Goal: Check status: Check status

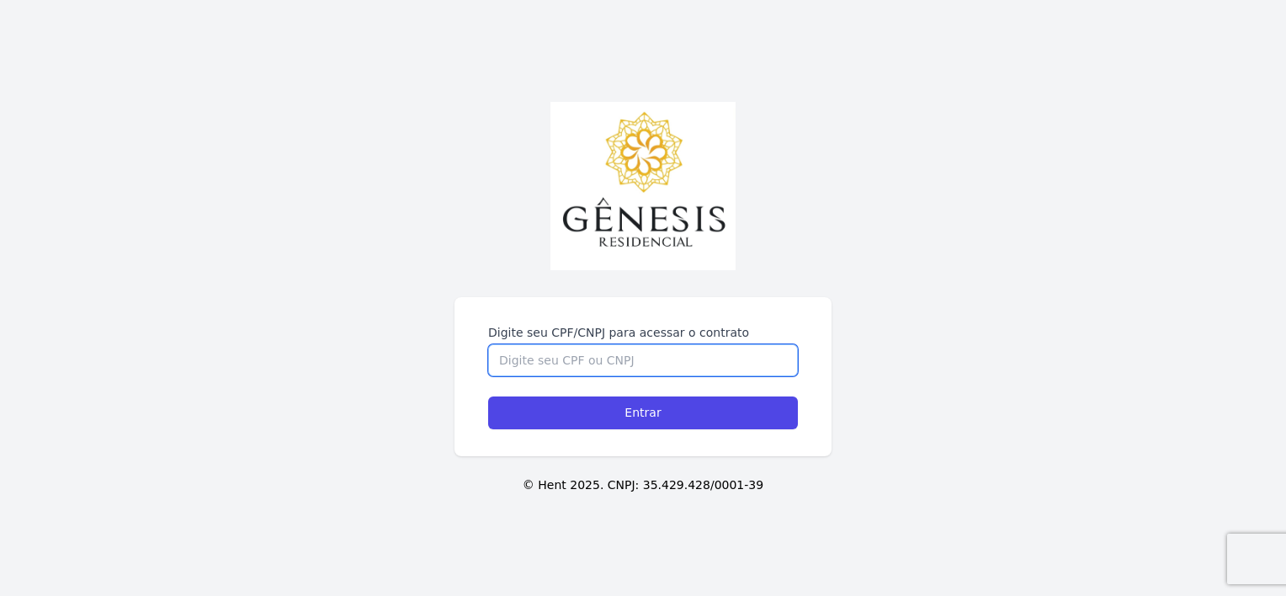
click at [666, 364] on input "Digite seu CPF/CNPJ para acessar o contrato" at bounding box center [643, 360] width 310 height 32
type input "468480428383"
click at [488, 396] on input "Entrar" at bounding box center [643, 412] width 310 height 33
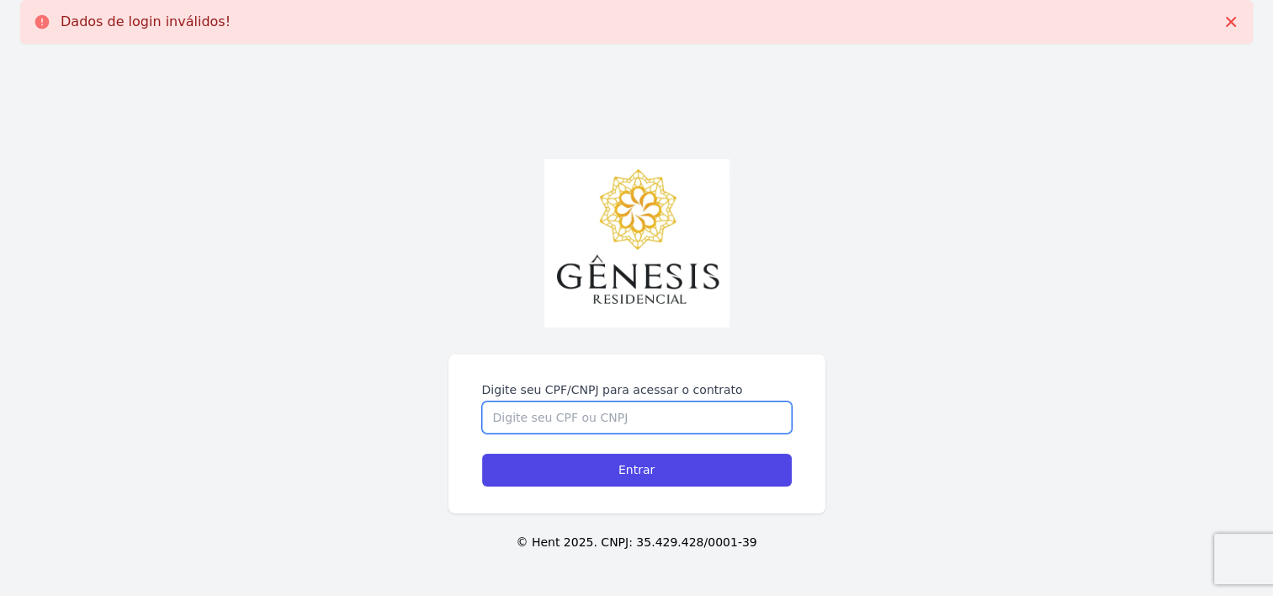
drag, startPoint x: 623, startPoint y: 406, endPoint x: 634, endPoint y: 401, distance: 11.7
click at [634, 401] on input "Digite seu CPF/CNPJ para acessar o contrato" at bounding box center [637, 417] width 310 height 32
type input "46848042838"
click at [482, 453] on input "Entrar" at bounding box center [637, 469] width 310 height 33
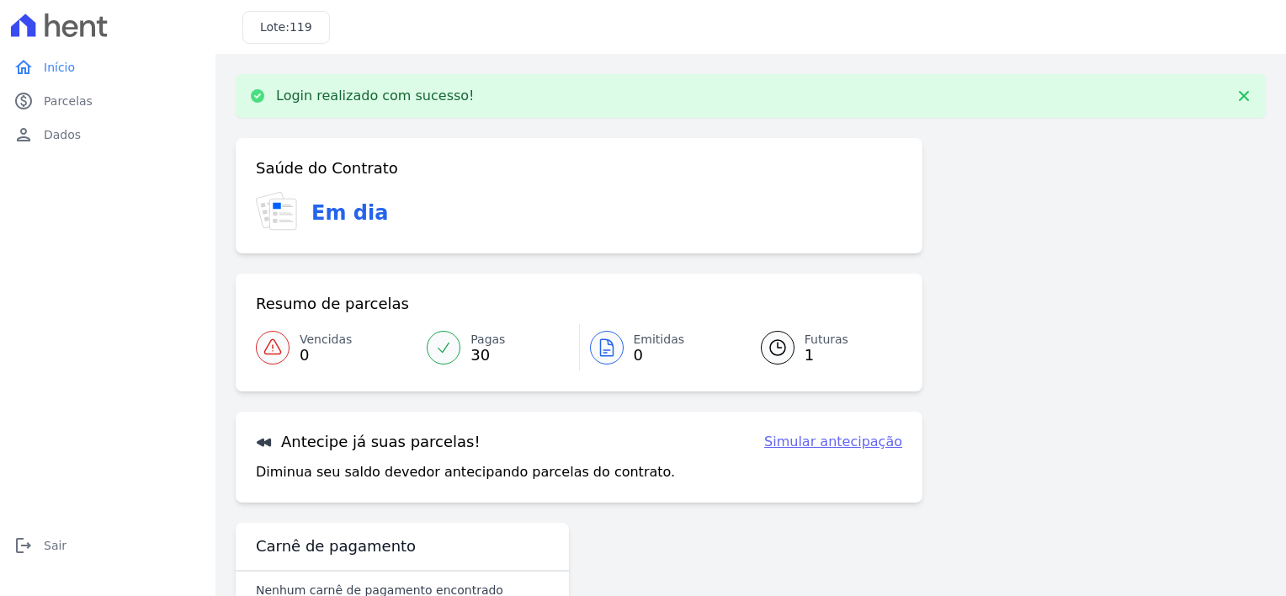
click at [825, 354] on span "1" at bounding box center [826, 354] width 44 height 13
